Goal: Task Accomplishment & Management: Manage account settings

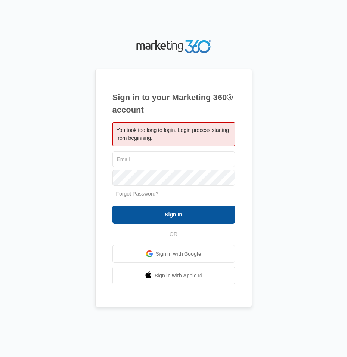
type input "[EMAIL_ADDRESS][DOMAIN_NAME]"
click at [171, 208] on input "Sign In" at bounding box center [174, 215] width 123 height 18
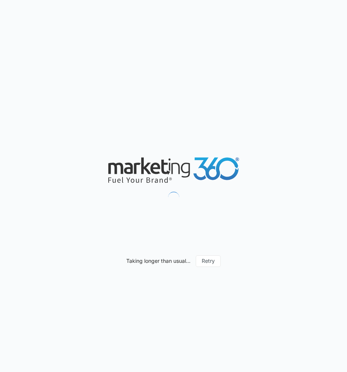
click at [323, 0] on div "Taking longer than usual... Retry" at bounding box center [173, 186] width 347 height 372
